Goal: Task Accomplishment & Management: Use online tool/utility

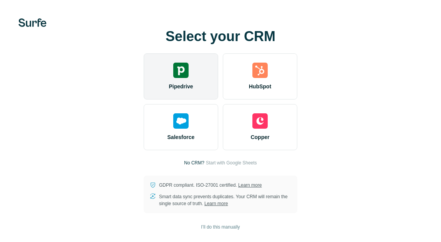
click at [185, 74] on img at bounding box center [180, 70] width 15 height 15
